Goal: Task Accomplishment & Management: Use online tool/utility

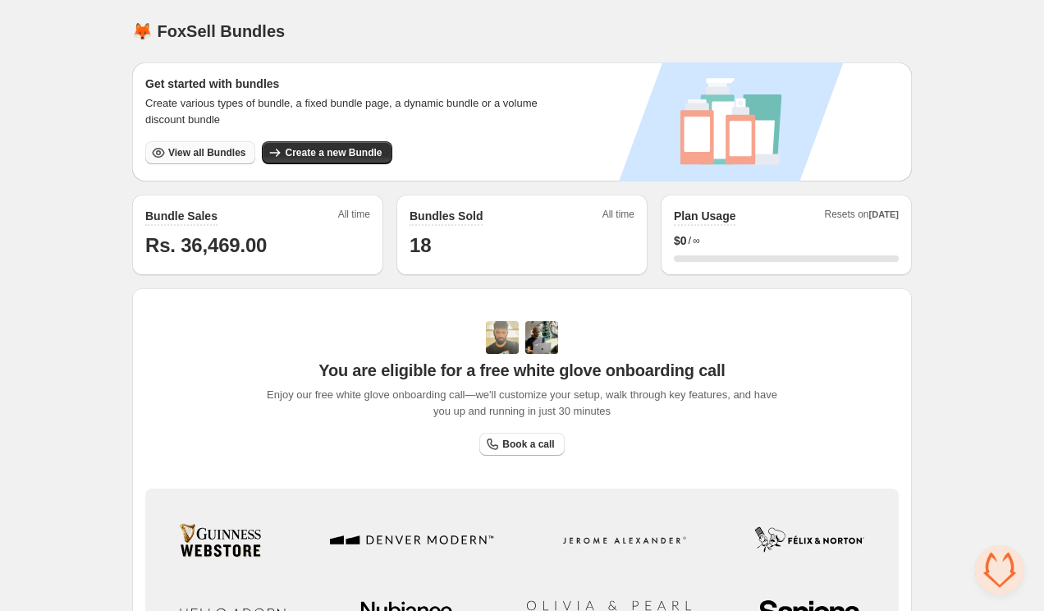
click at [224, 154] on span "View all Bundles" at bounding box center [206, 152] width 77 height 13
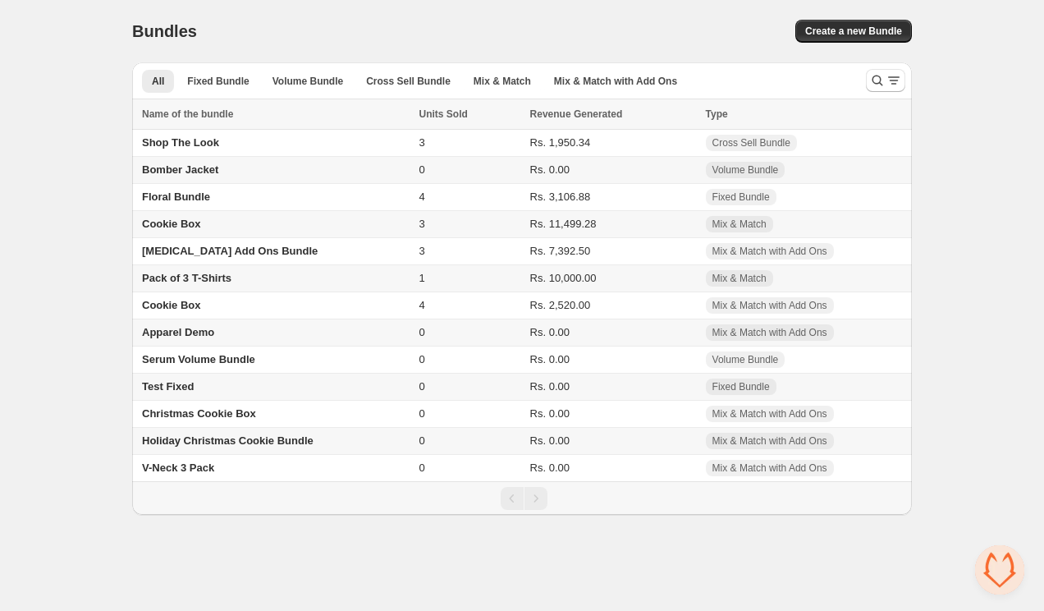
click at [209, 284] on span "Pack of 3 T-Shirts" at bounding box center [186, 278] width 89 height 12
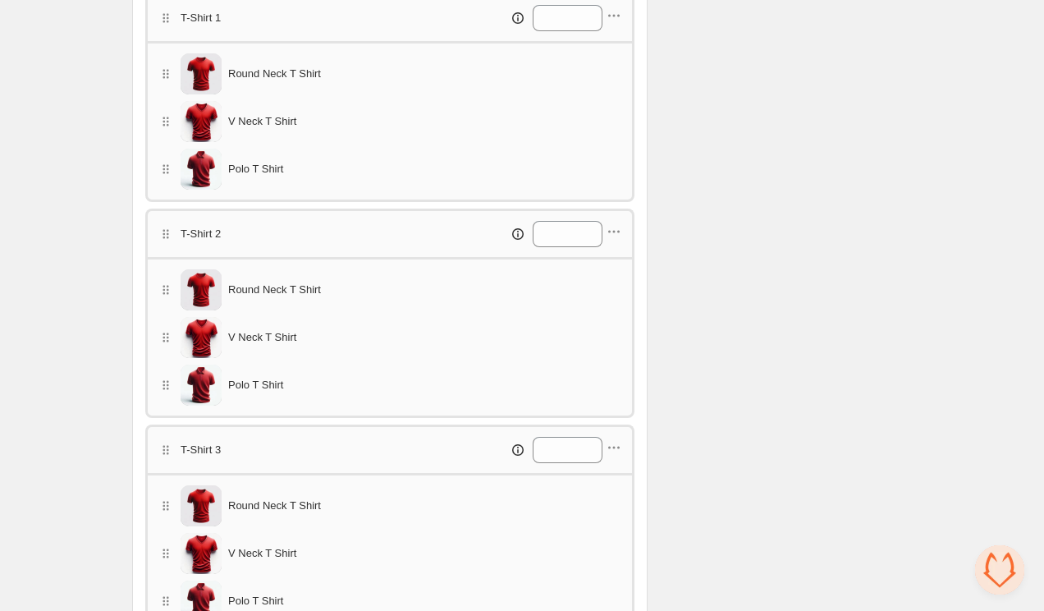
scroll to position [655, 0]
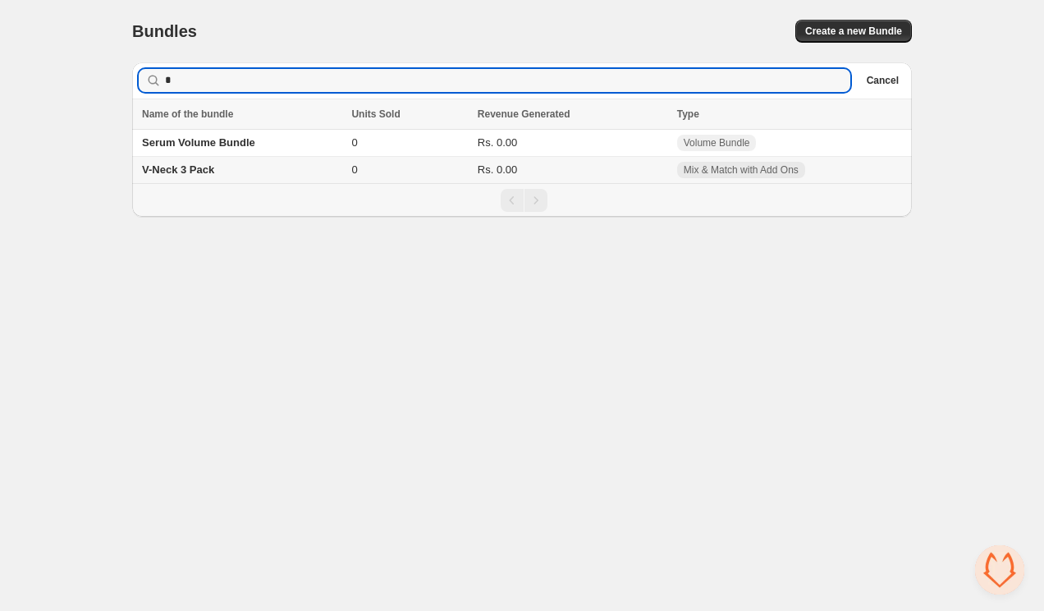
type input "*"
click at [186, 163] on td "V-Neck 3 Pack" at bounding box center [239, 170] width 214 height 27
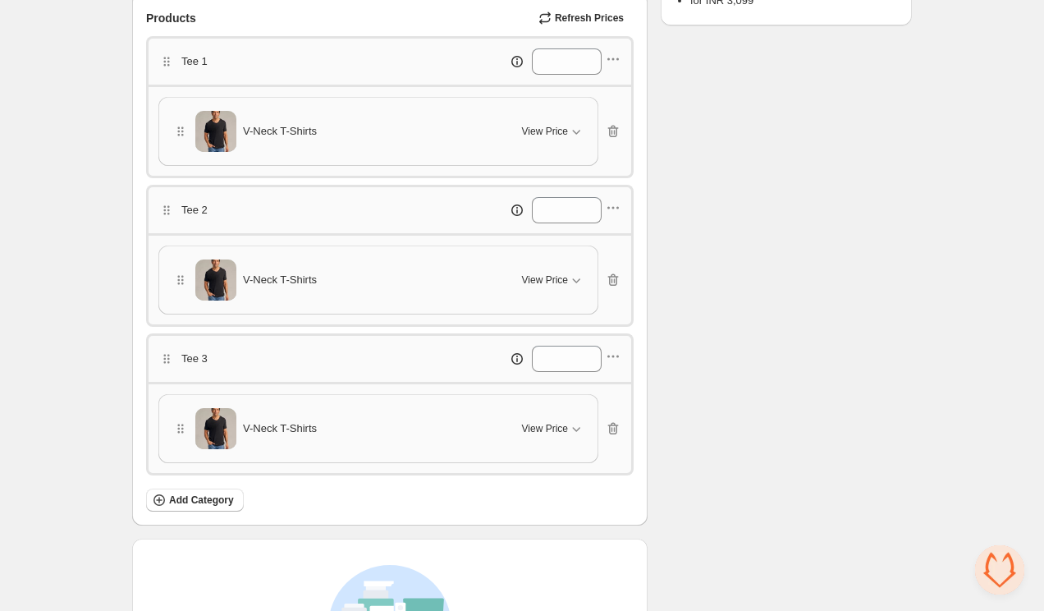
scroll to position [429, 0]
click at [523, 127] on span "View Price" at bounding box center [545, 132] width 46 height 13
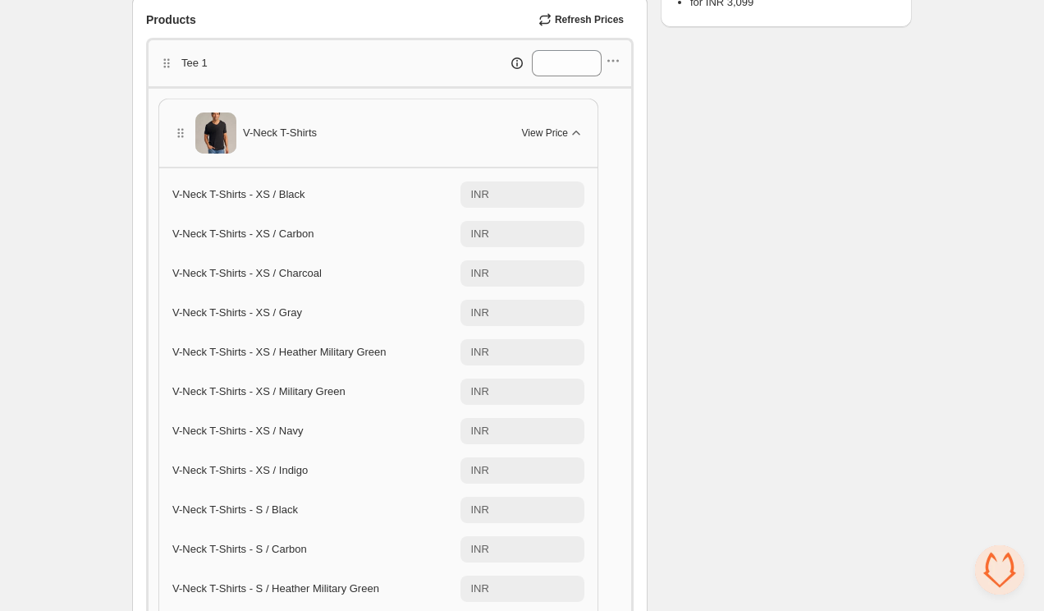
click at [523, 127] on span "View Price" at bounding box center [545, 132] width 46 height 13
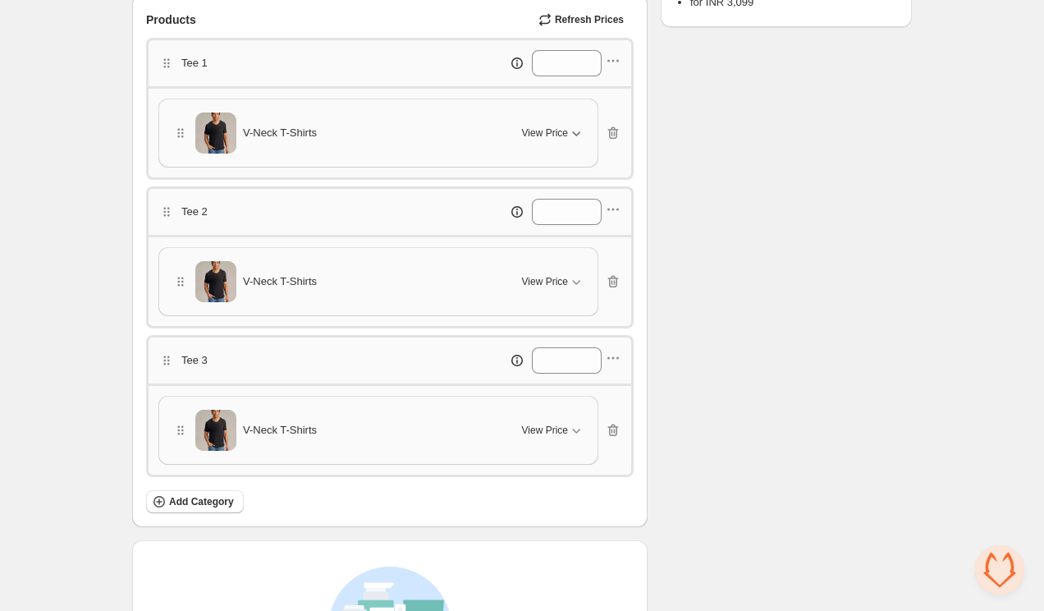
click at [523, 127] on span "View Price" at bounding box center [545, 132] width 46 height 13
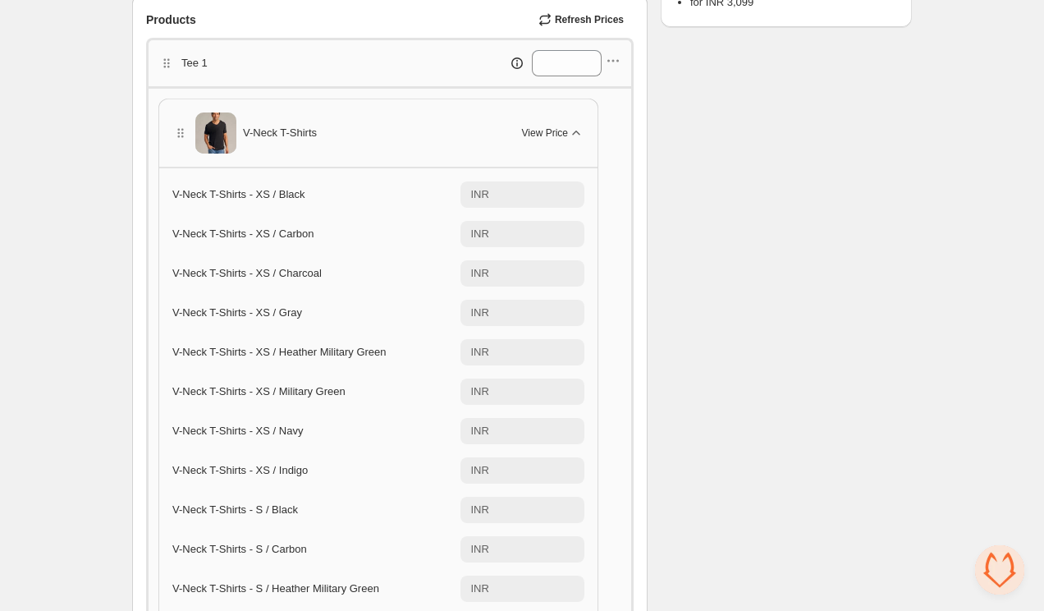
click at [523, 127] on span "View Price" at bounding box center [545, 132] width 46 height 13
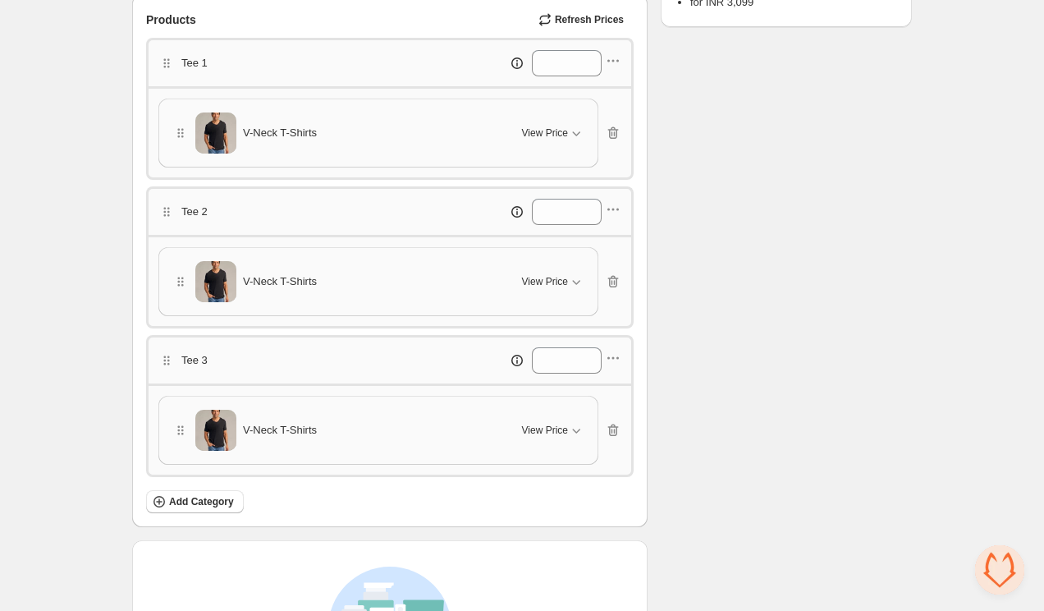
click at [94, 94] on div "**********" at bounding box center [522, 203] width 1044 height 1264
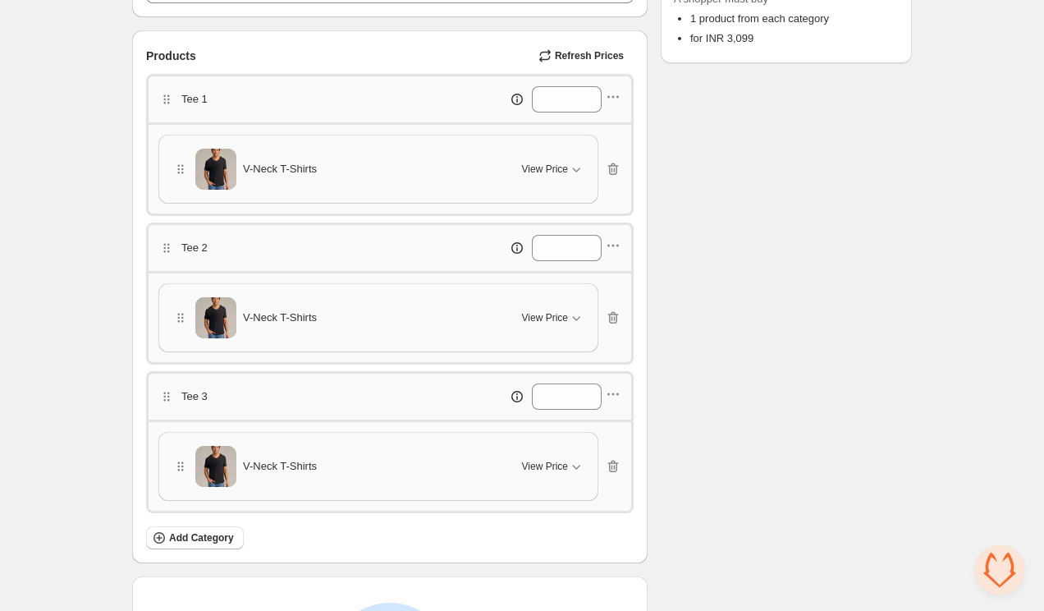
scroll to position [390, 0]
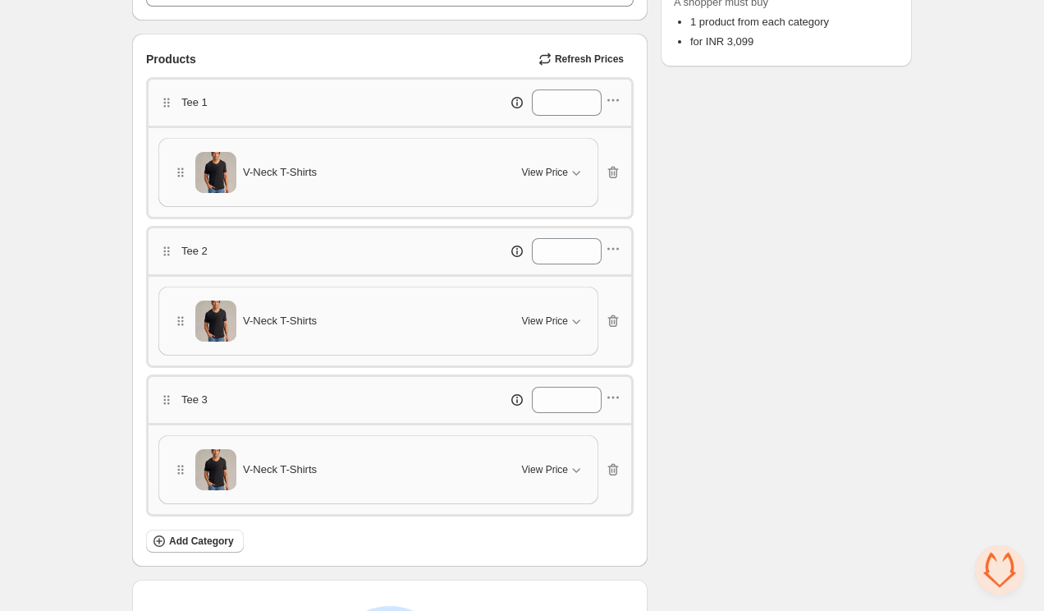
click at [291, 178] on div "V-Neck T-Shirts" at bounding box center [337, 172] width 330 height 41
click at [539, 170] on span "View Price" at bounding box center [545, 172] width 46 height 13
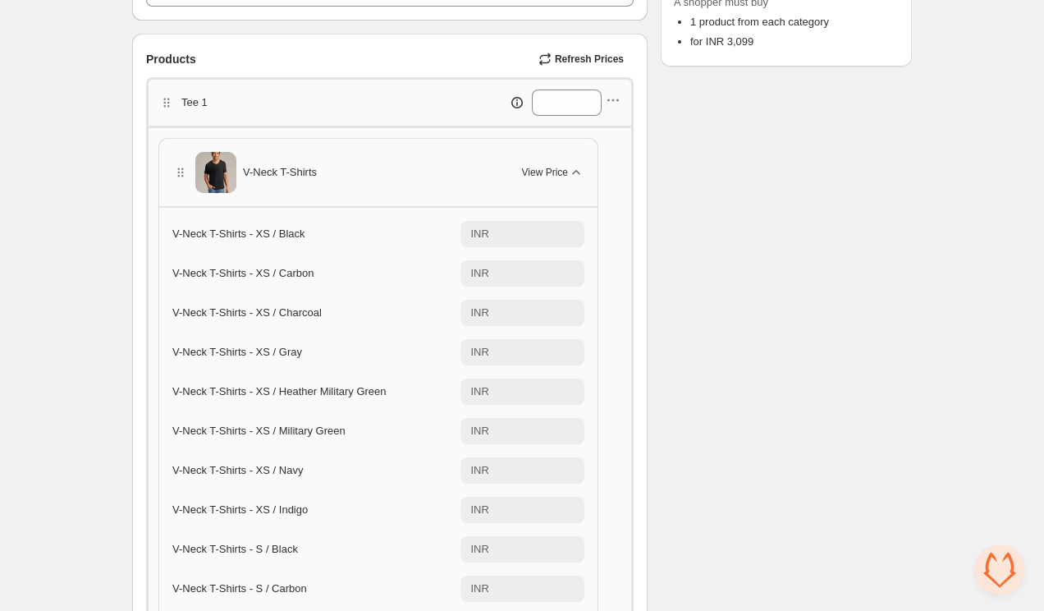
click at [539, 170] on span "View Price" at bounding box center [545, 172] width 46 height 13
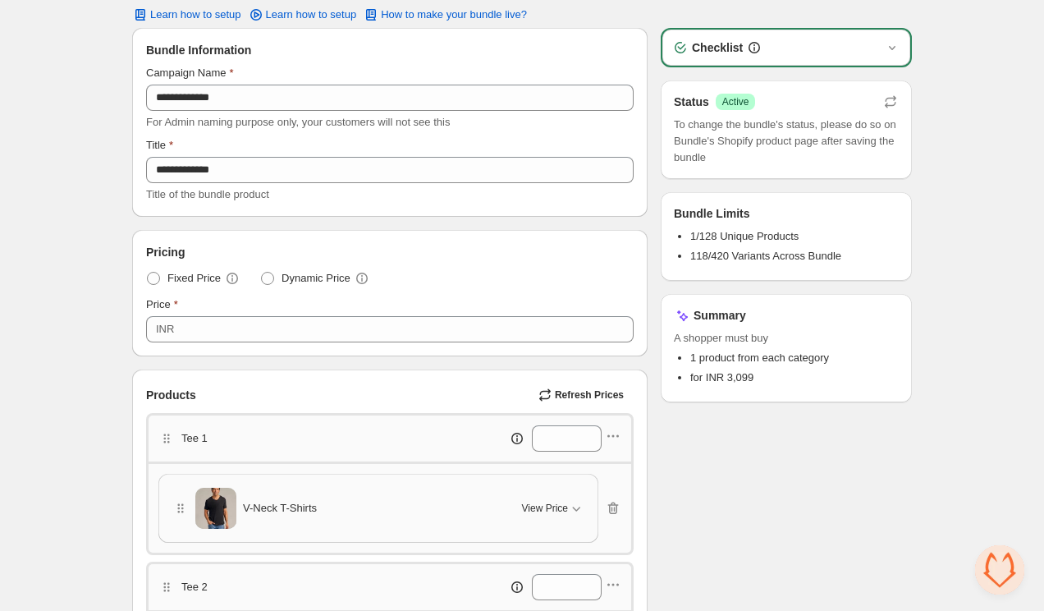
scroll to position [0, 0]
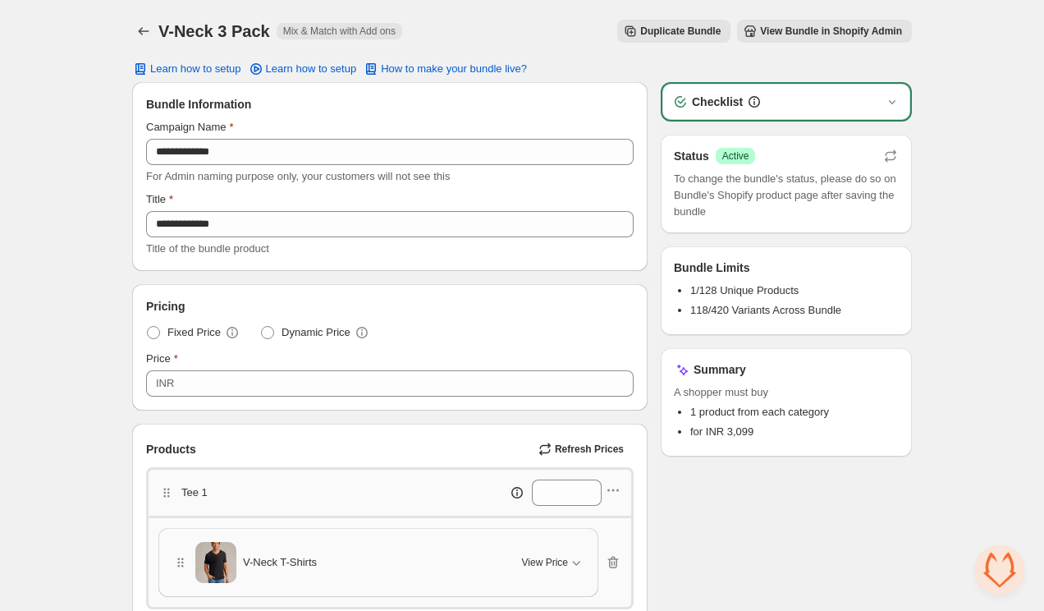
click at [769, 34] on span "View Bundle in Shopify Admin" at bounding box center [831, 31] width 142 height 13
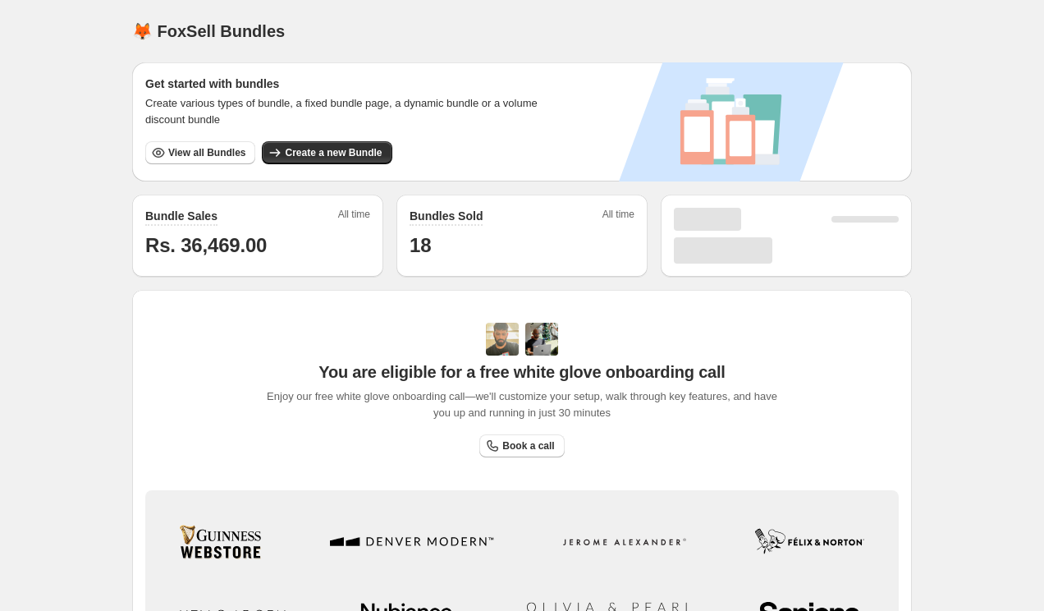
click at [230, 154] on span "View all Bundles" at bounding box center [206, 152] width 77 height 13
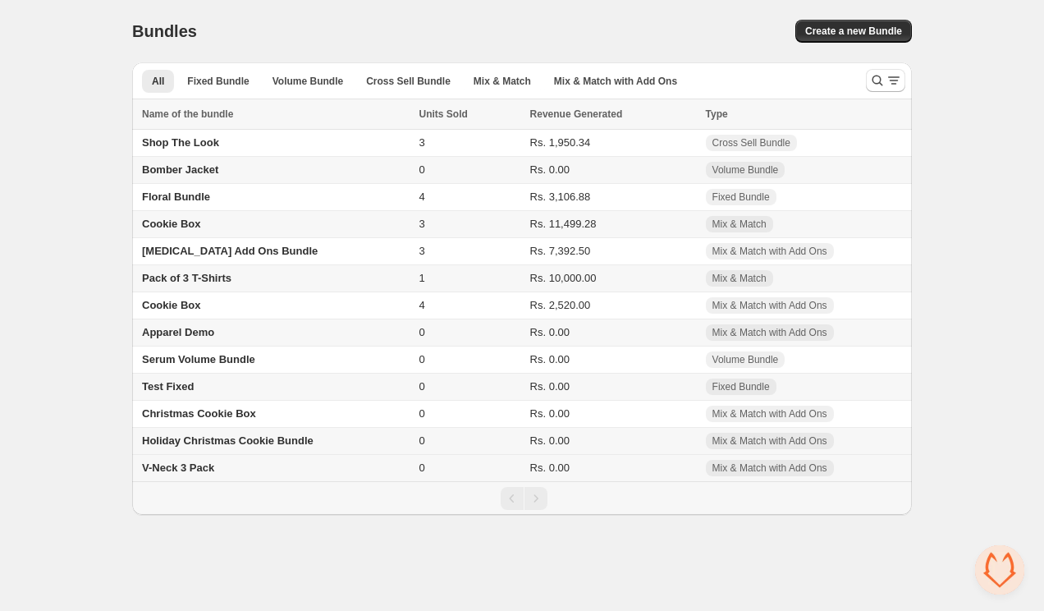
click at [193, 468] on span "V-Neck 3 Pack" at bounding box center [178, 467] width 72 height 12
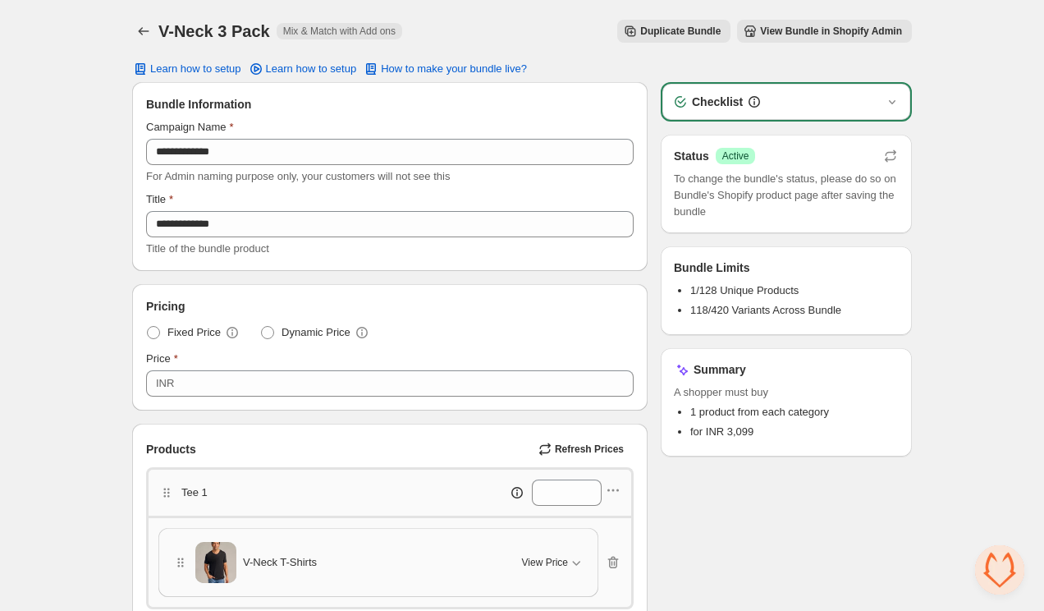
click at [805, 25] on span "View Bundle in Shopify Admin" at bounding box center [831, 31] width 142 height 13
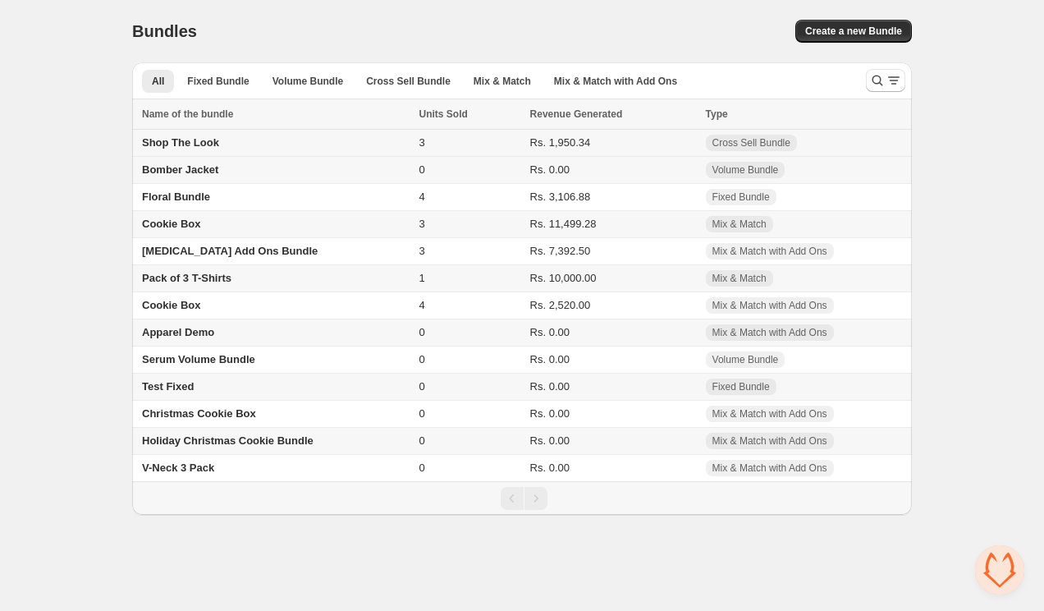
click at [204, 146] on span "Shop The Look" at bounding box center [180, 142] width 77 height 12
click at [204, 466] on td "V-Neck 3 Pack" at bounding box center [273, 468] width 282 height 27
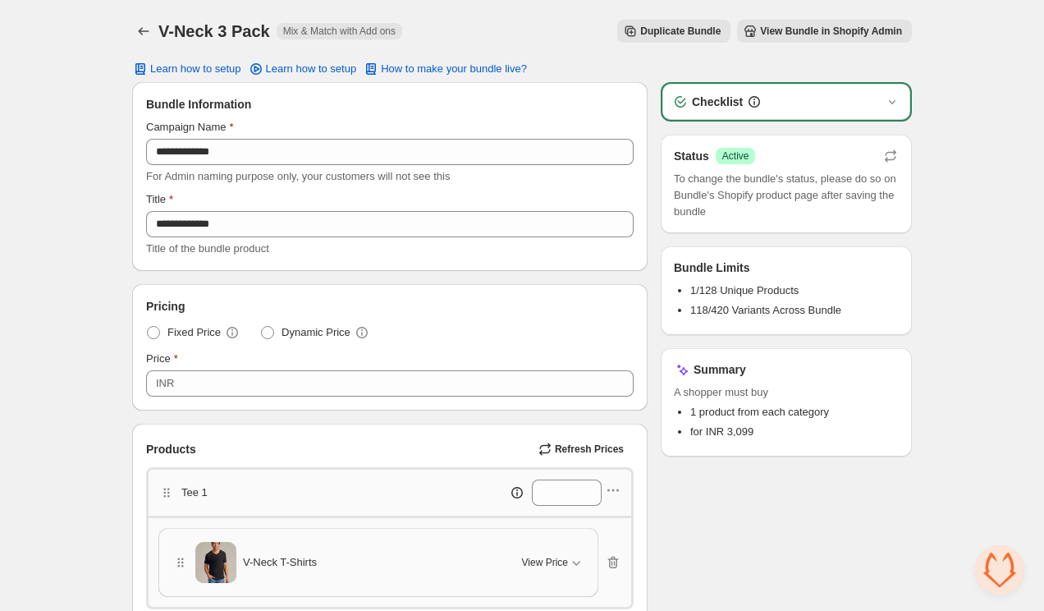
click at [846, 30] on span "View Bundle in Shopify Admin" at bounding box center [831, 31] width 142 height 13
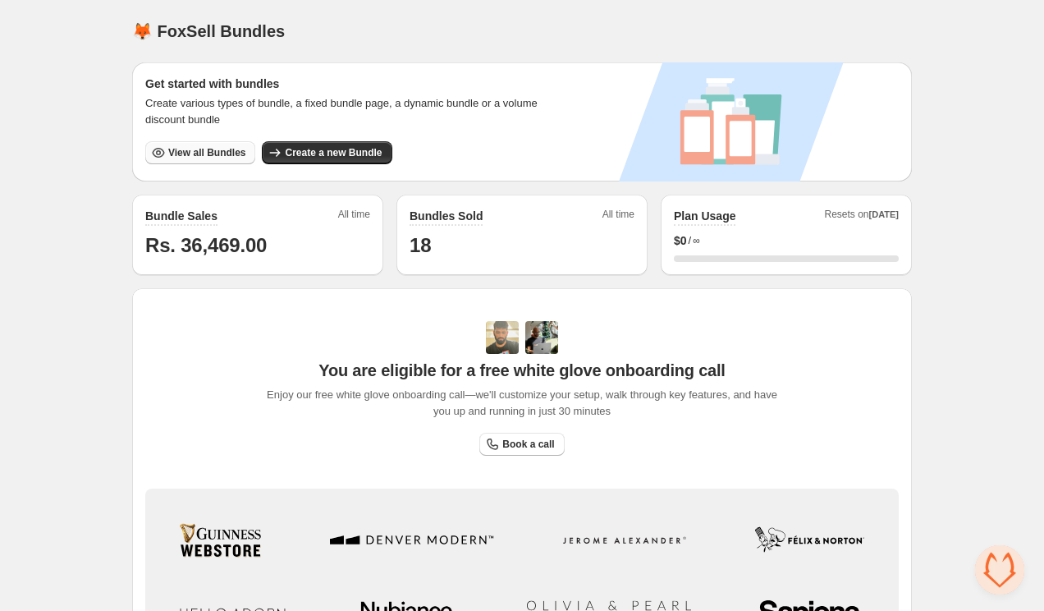
click at [190, 154] on span "View all Bundles" at bounding box center [206, 152] width 77 height 13
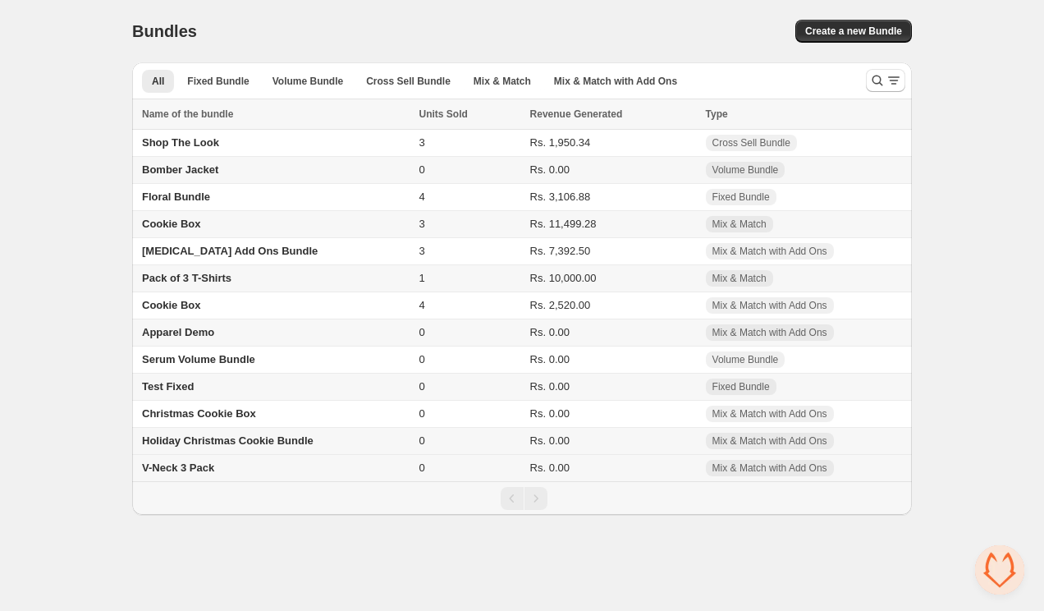
click at [237, 474] on td "V-Neck 3 Pack" at bounding box center [273, 468] width 282 height 27
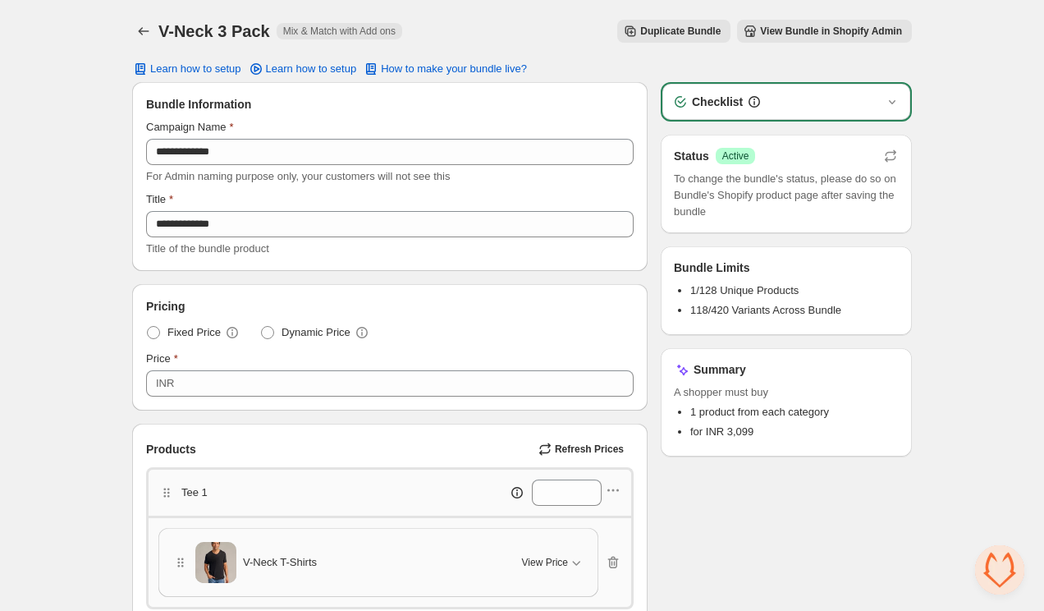
click at [806, 25] on span "View Bundle in Shopify Admin" at bounding box center [831, 31] width 142 height 13
